Goal: Task Accomplishment & Management: Manage account settings

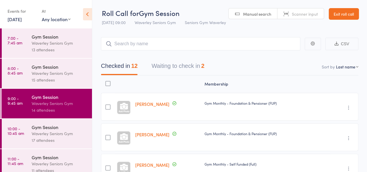
click at [204, 70] on button "Waiting to check in 2" at bounding box center [177, 67] width 53 height 15
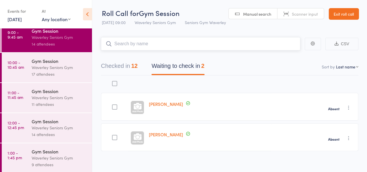
scroll to position [67, 0]
click at [50, 69] on div "Waverley Seniors Gym" at bounding box center [59, 66] width 55 height 7
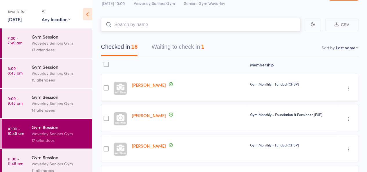
click at [177, 55] on button "Waiting to check in 1" at bounding box center [177, 48] width 53 height 15
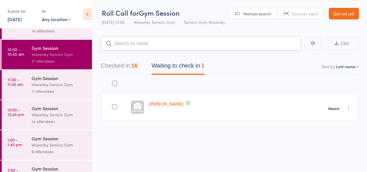
scroll to position [82, 0]
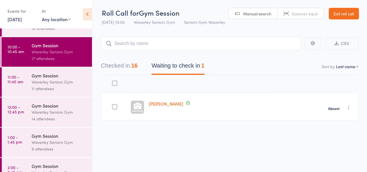
click at [51, 109] on div "Waverley Seniors Gym" at bounding box center [59, 112] width 55 height 7
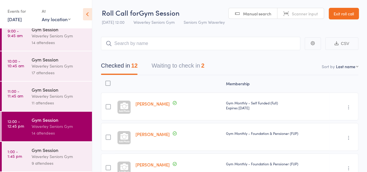
scroll to position [70, 0]
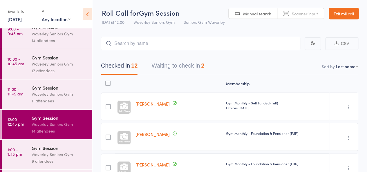
click at [171, 58] on div "Checked in 12 Waiting to check in 2" at bounding box center [229, 62] width 257 height 25
click at [181, 63] on button "Waiting to check in 2" at bounding box center [177, 66] width 53 height 15
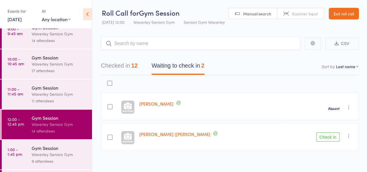
click at [347, 136] on icon "button" at bounding box center [349, 136] width 6 height 6
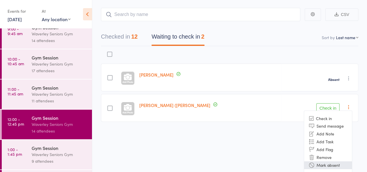
click at [323, 166] on li "Mark absent" at bounding box center [328, 165] width 48 height 8
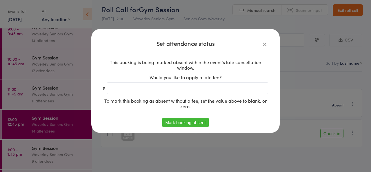
click at [191, 121] on button "Mark booking absent" at bounding box center [185, 122] width 46 height 9
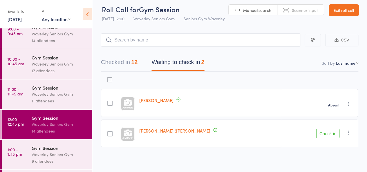
click at [55, 150] on div "Gym Session" at bounding box center [59, 148] width 55 height 6
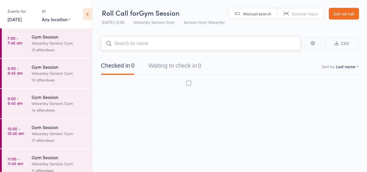
scroll to position [0, 0]
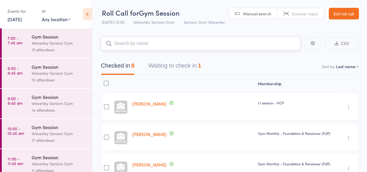
click at [188, 63] on button "Waiting to check in 1" at bounding box center [174, 66] width 53 height 15
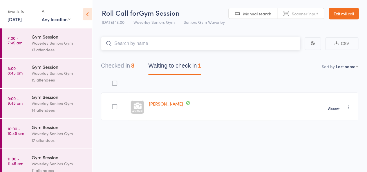
click at [134, 68] on div "8" at bounding box center [132, 65] width 3 height 6
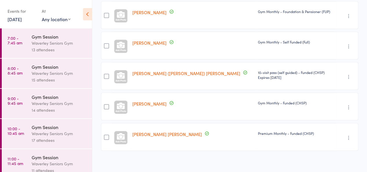
scroll to position [97, 0]
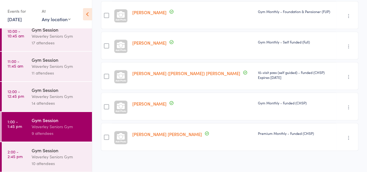
click at [43, 146] on div "Gym Session Waverley Seniors Gym 10 attendees" at bounding box center [62, 157] width 60 height 30
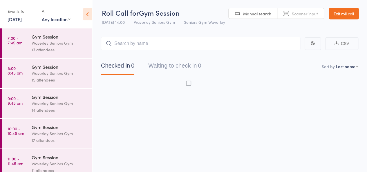
scroll to position [0, 0]
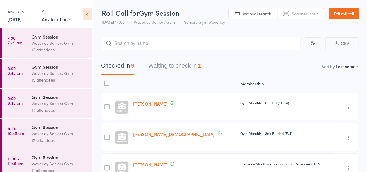
click at [195, 67] on button "Waiting to check in 1" at bounding box center [174, 66] width 53 height 15
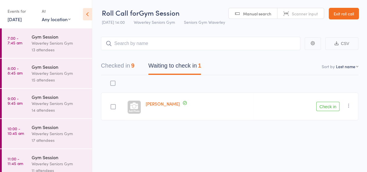
click at [348, 105] on icon "button" at bounding box center [349, 106] width 6 height 6
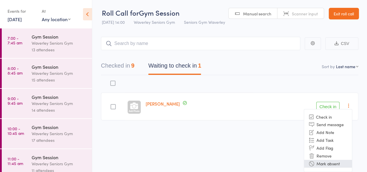
click at [321, 161] on li "Mark absent" at bounding box center [328, 164] width 48 height 8
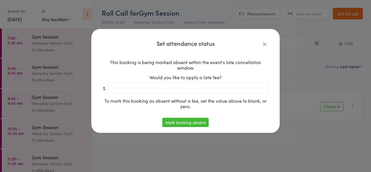
click at [194, 123] on button "Mark booking absent" at bounding box center [185, 122] width 46 height 9
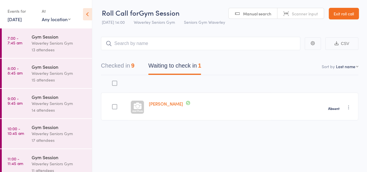
click at [22, 17] on link "12 Sep, 2025" at bounding box center [15, 19] width 14 height 6
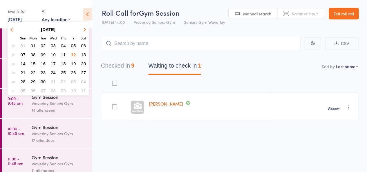
click at [36, 60] on button "15" at bounding box center [33, 64] width 9 height 8
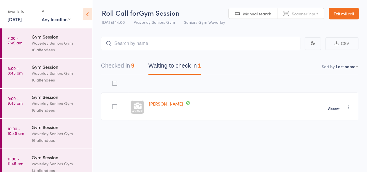
scroll to position [128, 0]
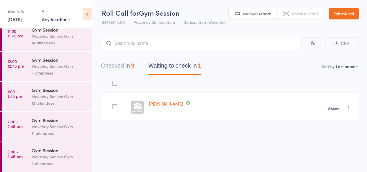
click at [53, 129] on div "Waverley Seniors Gym" at bounding box center [59, 126] width 55 height 7
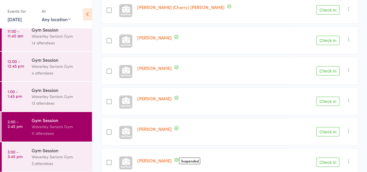
scroll to position [128, 0]
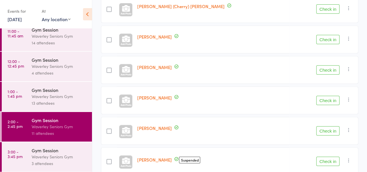
click at [53, 102] on div "13 attendees" at bounding box center [59, 103] width 55 height 7
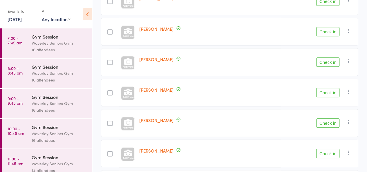
scroll to position [259, 0]
click at [19, 19] on link "15 Sep, 2025" at bounding box center [15, 19] width 14 height 6
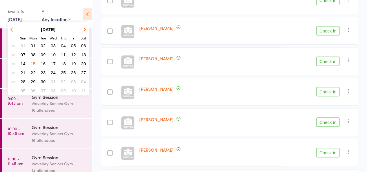
click at [70, 54] on button "12" at bounding box center [73, 55] width 9 height 8
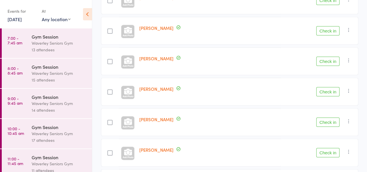
click at [49, 138] on div "17 attendees" at bounding box center [59, 140] width 55 height 7
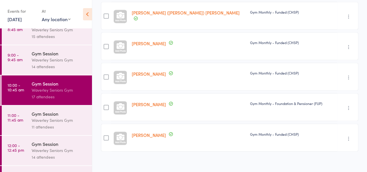
scroll to position [44, 0]
click at [43, 126] on div "11 attendees" at bounding box center [59, 126] width 55 height 7
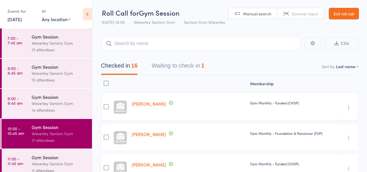
click at [27, 155] on link "11:00 - 11:45 am Gym Session Waverley Seniors Gym 11 attendees" at bounding box center [47, 164] width 90 height 30
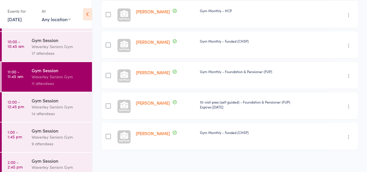
scroll to position [97, 0]
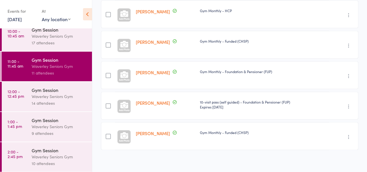
click at [49, 90] on div "Gym Session" at bounding box center [59, 90] width 55 height 6
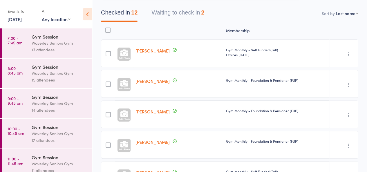
scroll to position [97, 0]
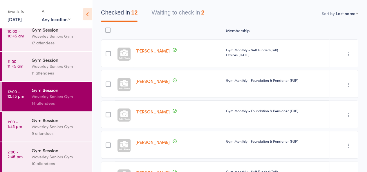
click at [33, 120] on div "Gym Session" at bounding box center [59, 120] width 55 height 6
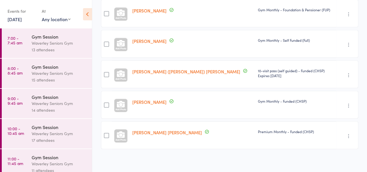
scroll to position [97, 0]
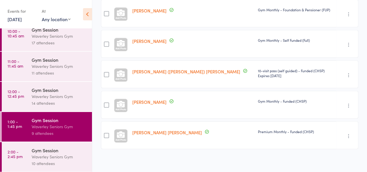
click at [50, 151] on div "Gym Session" at bounding box center [59, 150] width 55 height 6
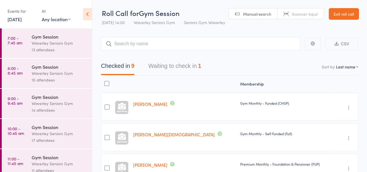
click at [338, 17] on link "Exit roll call" at bounding box center [343, 14] width 30 height 12
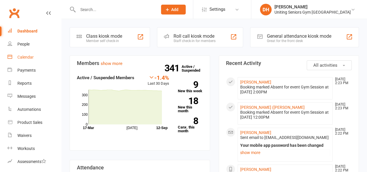
click at [25, 59] on div "Calendar" at bounding box center [25, 57] width 16 height 5
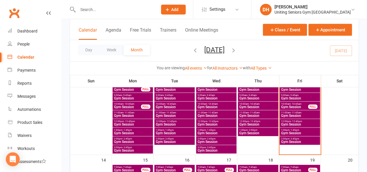
scroll to position [188, 0]
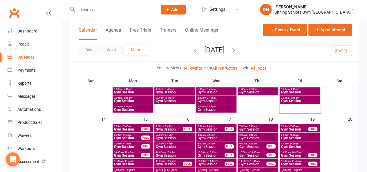
click at [141, 137] on div "FULL" at bounding box center [145, 137] width 9 height 4
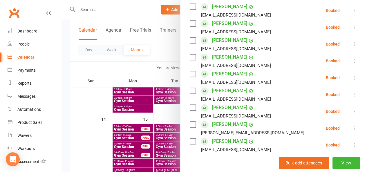
scroll to position [155, 0]
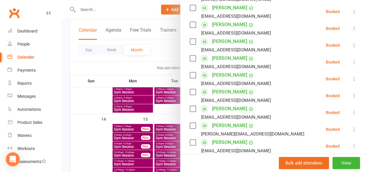
click at [151, 69] on div at bounding box center [213, 86] width 305 height 172
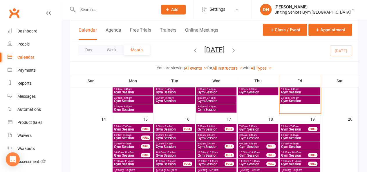
scroll to position [202, 0]
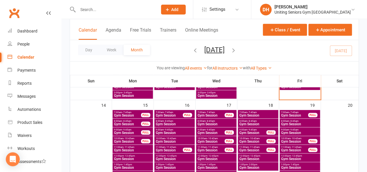
click at [139, 128] on span "9:00am - 9:45am" at bounding box center [128, 129] width 28 height 3
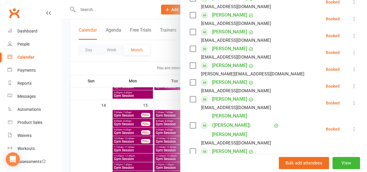
scroll to position [231, 0]
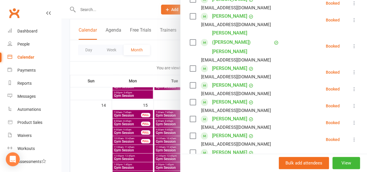
click at [169, 57] on div at bounding box center [213, 86] width 305 height 172
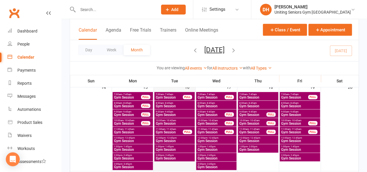
scroll to position [221, 0]
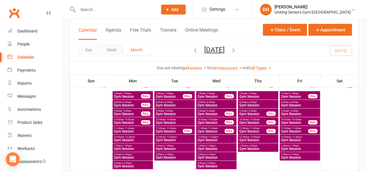
click at [131, 112] on span "Gym Session" at bounding box center [128, 113] width 28 height 3
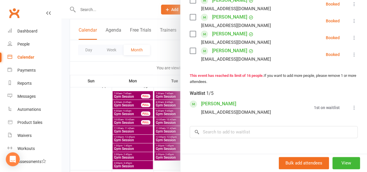
scroll to position [333, 0]
click at [161, 73] on div at bounding box center [213, 86] width 305 height 172
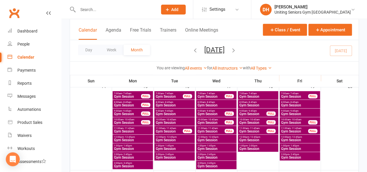
click at [141, 101] on div "8:00am - 8:45am Gym Session FULL" at bounding box center [132, 104] width 40 height 8
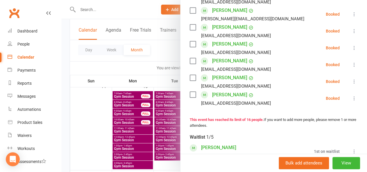
scroll to position [295, 0]
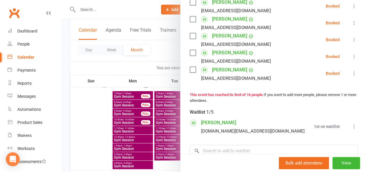
click at [161, 62] on div at bounding box center [213, 86] width 305 height 172
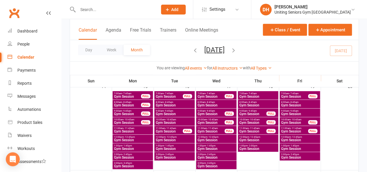
click at [147, 154] on span "2:00pm - 2:45pm" at bounding box center [133, 154] width 38 height 3
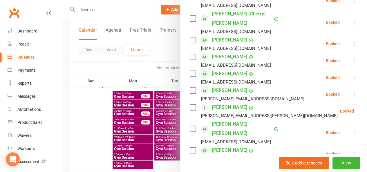
scroll to position [116, 0]
click at [157, 49] on div at bounding box center [213, 86] width 305 height 172
